Goal: Task Accomplishment & Management: Manage account settings

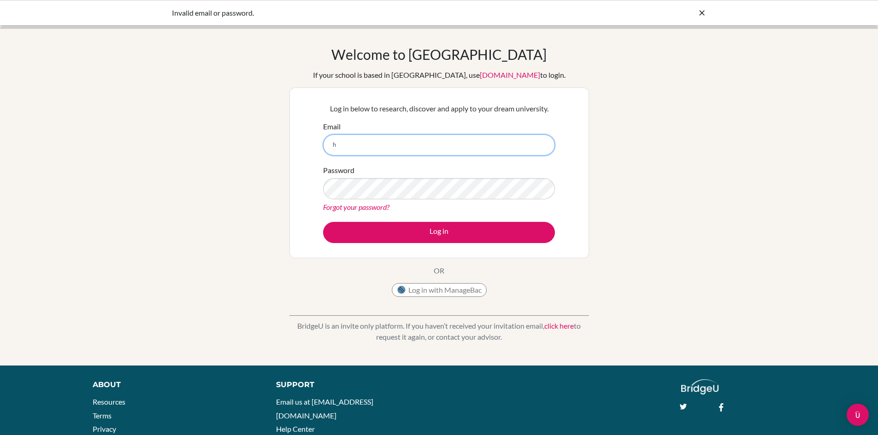
click at [380, 145] on input "h" at bounding box center [439, 145] width 232 height 21
type input "[EMAIL_ADDRESS][DOMAIN_NAME]"
click at [323, 222] on button "Log in" at bounding box center [439, 232] width 232 height 21
